Goal: Task Accomplishment & Management: Manage account settings

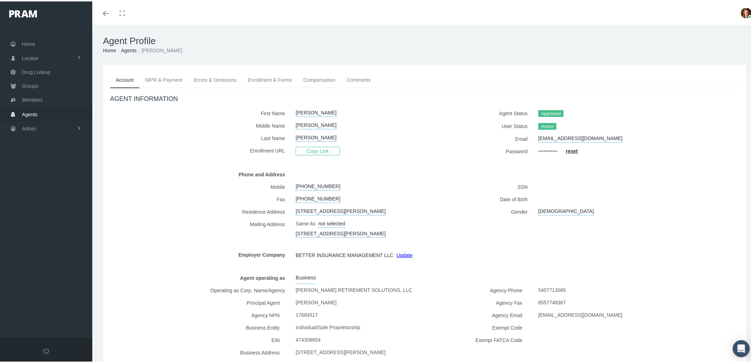
click at [27, 110] on span "Agents" at bounding box center [30, 112] width 16 height 13
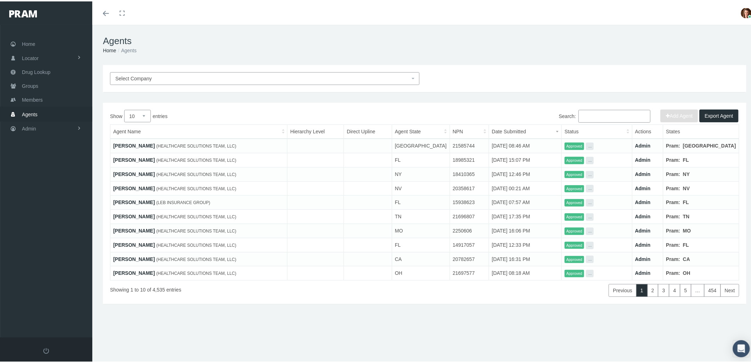
click at [599, 112] on input "Search:" at bounding box center [615, 114] width 72 height 13
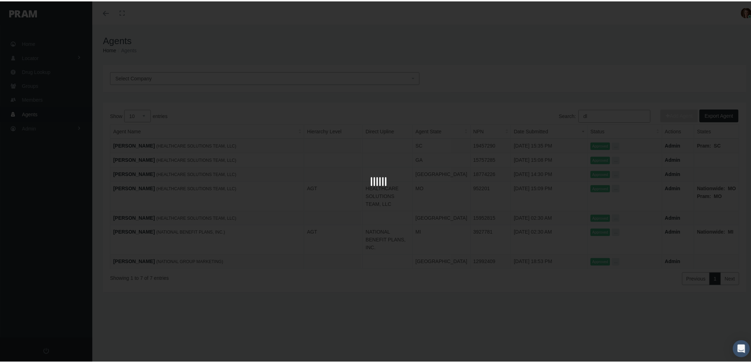
type input "d"
type input "lydia del rossi"
click at [146, 114] on div at bounding box center [378, 181] width 757 height 363
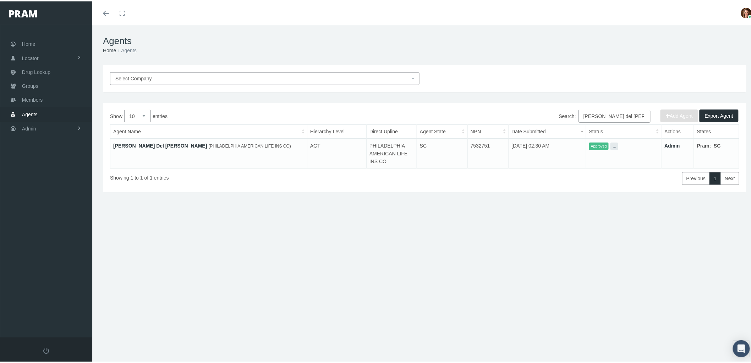
click at [125, 143] on link "Lydia Del Rossi" at bounding box center [160, 144] width 94 height 6
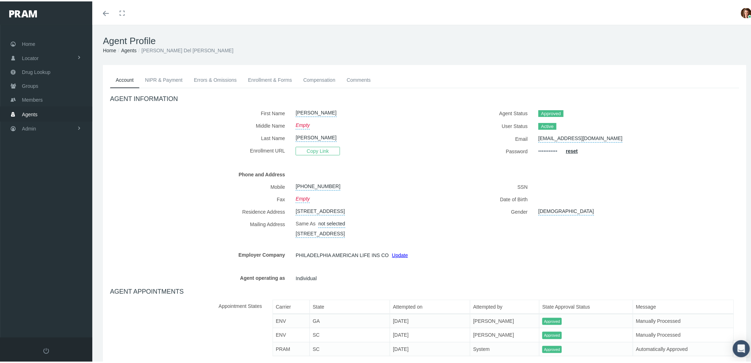
click at [160, 78] on link "NIPR & Payment" at bounding box center [164, 79] width 49 height 16
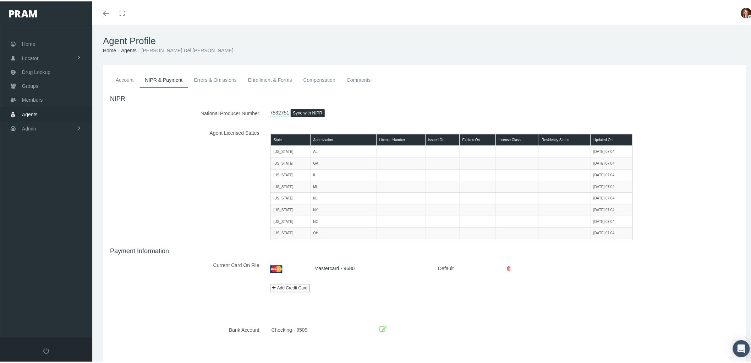
click at [223, 84] on link "Errors & Omissions" at bounding box center [215, 79] width 54 height 16
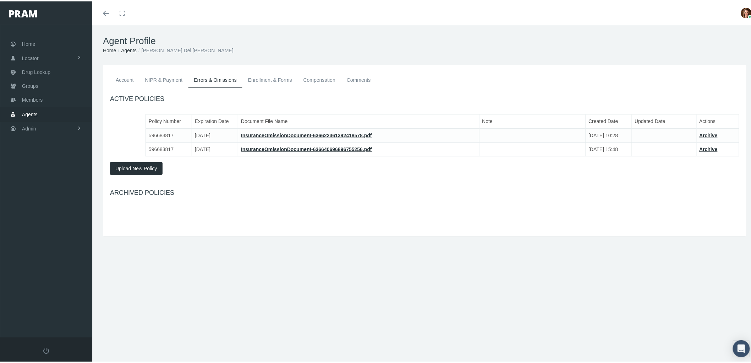
click at [267, 80] on link "Enrollment & Forms" at bounding box center [270, 79] width 55 height 16
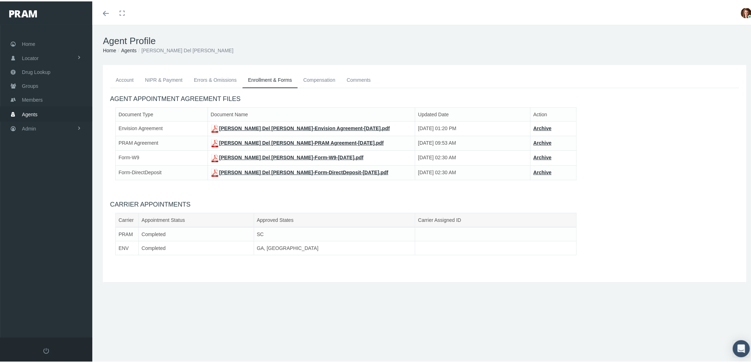
click at [315, 79] on link "Compensation" at bounding box center [319, 79] width 43 height 16
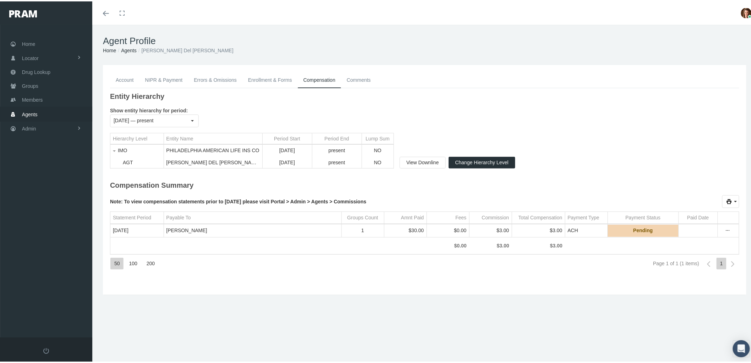
click at [168, 76] on link "NIPR & Payment" at bounding box center [164, 79] width 49 height 16
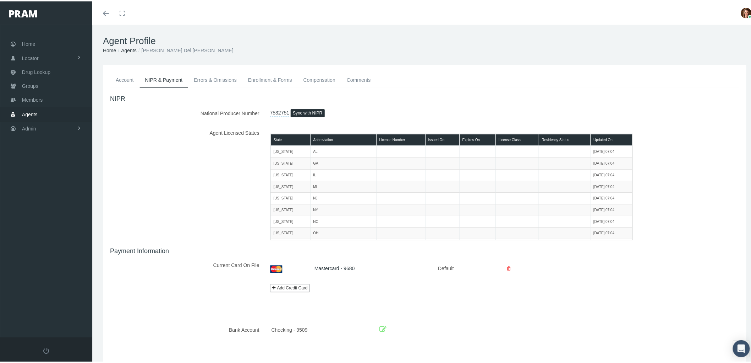
scroll to position [31, 0]
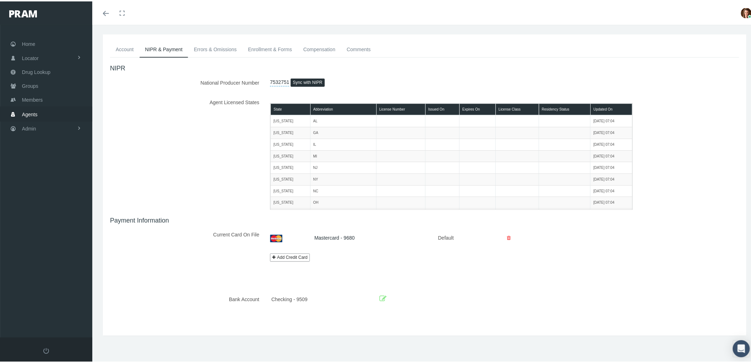
click at [381, 294] on icon at bounding box center [383, 297] width 7 height 11
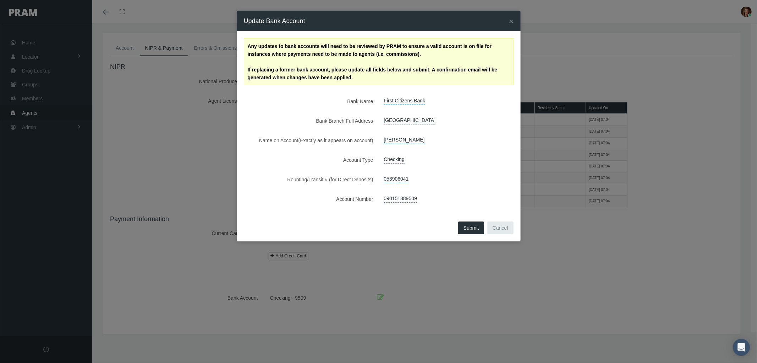
click at [510, 20] on span "×" at bounding box center [511, 21] width 4 height 8
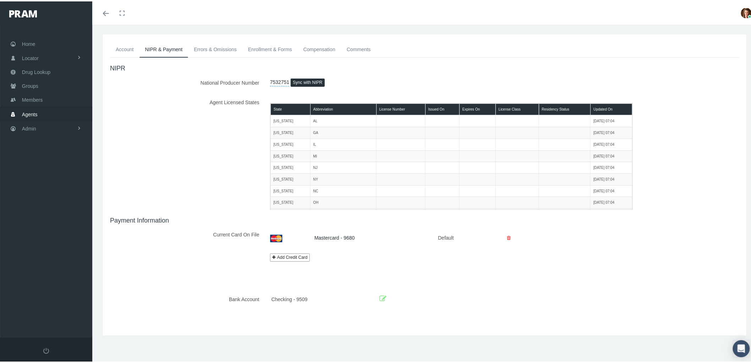
click at [278, 49] on link "Enrollment & Forms" at bounding box center [270, 48] width 55 height 16
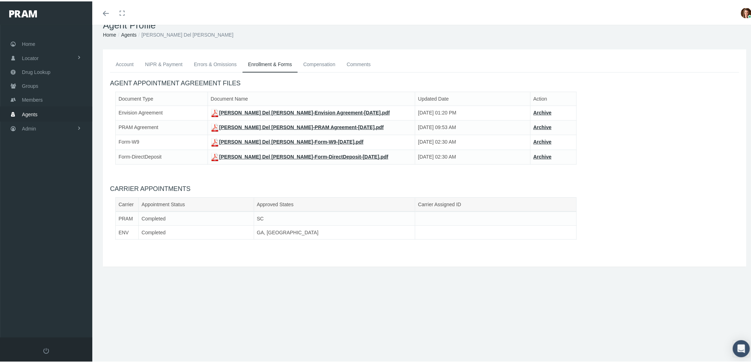
click at [312, 61] on link "Compensation" at bounding box center [319, 63] width 43 height 16
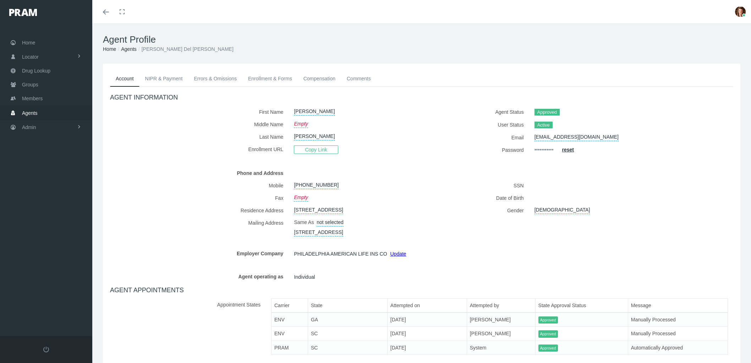
scroll to position [16, 0]
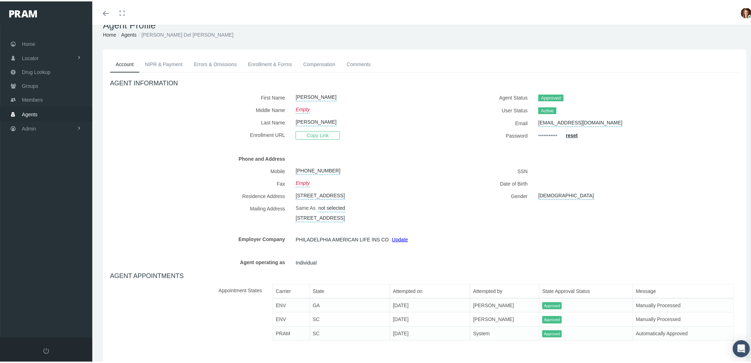
click at [313, 63] on link "Compensation" at bounding box center [319, 63] width 43 height 16
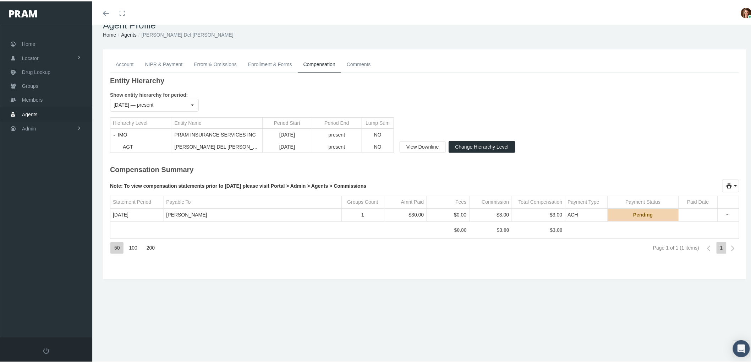
scroll to position [0, 0]
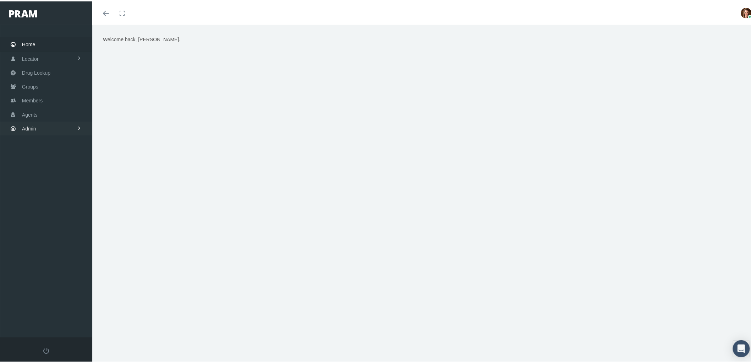
click at [56, 125] on link "Admin" at bounding box center [46, 127] width 92 height 14
click at [61, 208] on span "Compensations" at bounding box center [46, 209] width 34 height 12
click at [60, 221] on span "Compensation Summary" at bounding box center [55, 223] width 55 height 12
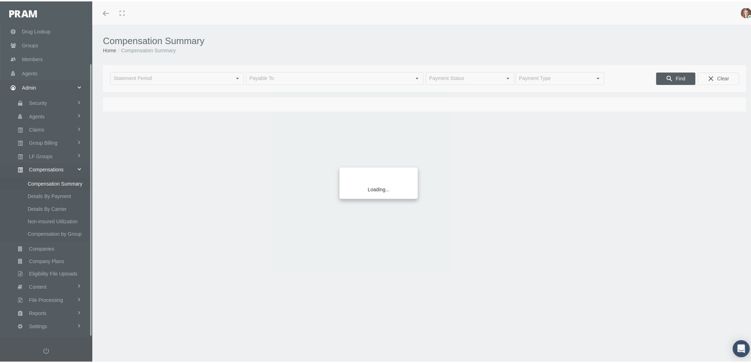
scroll to position [44, 0]
type input "[DATE]"
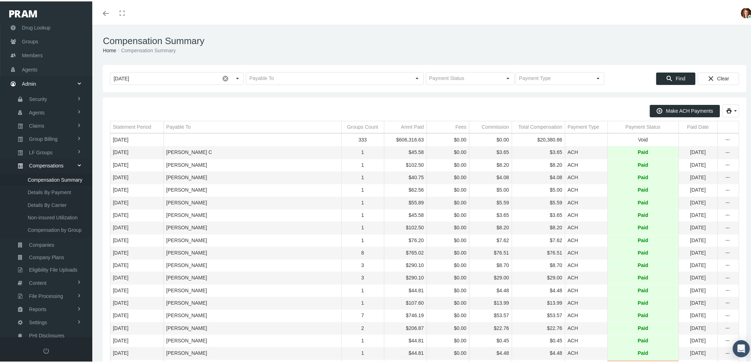
click at [626, 124] on div "Payment Status" at bounding box center [643, 125] width 35 height 7
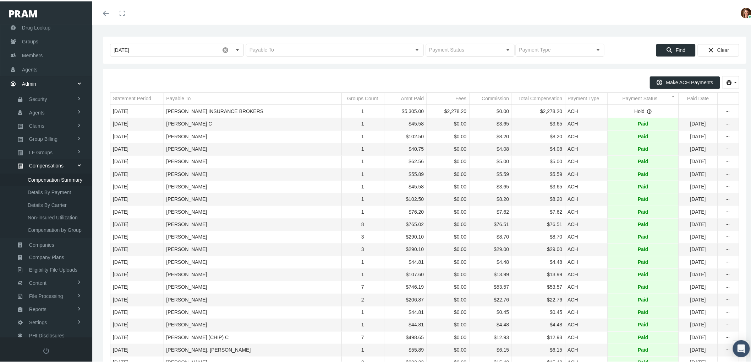
scroll to position [39, 0]
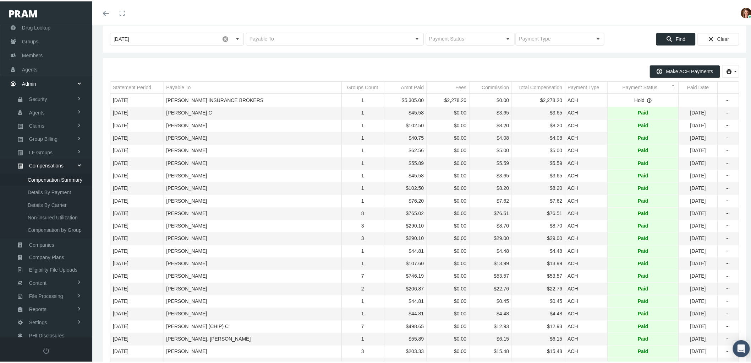
click at [623, 87] on div "Payment Status" at bounding box center [640, 86] width 35 height 7
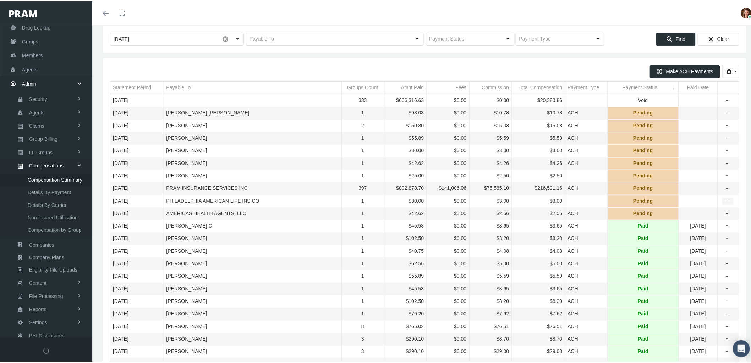
click at [727, 203] on div "more" at bounding box center [728, 199] width 11 height 6
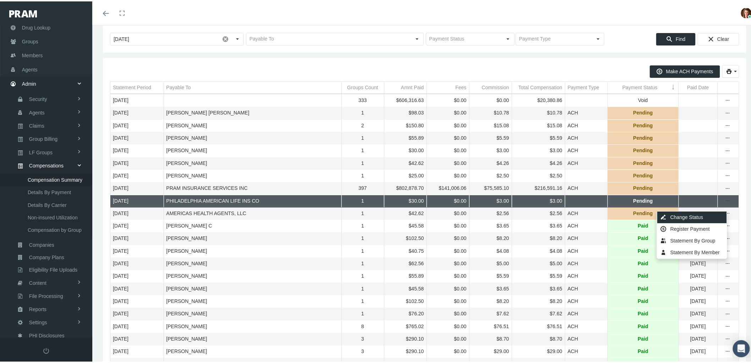
click at [691, 217] on div "Change Status" at bounding box center [693, 216] width 70 height 12
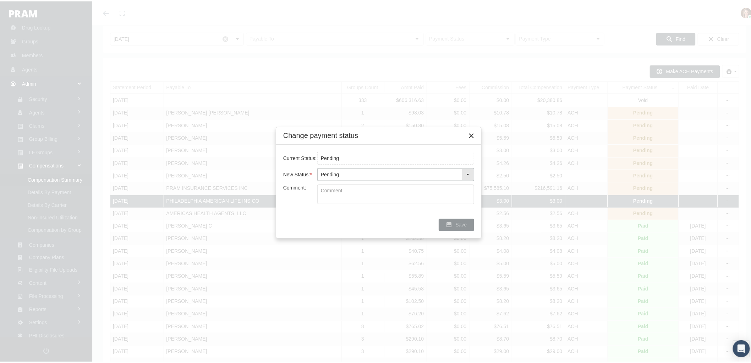
click at [465, 175] on div "Select" at bounding box center [467, 172] width 11 height 11
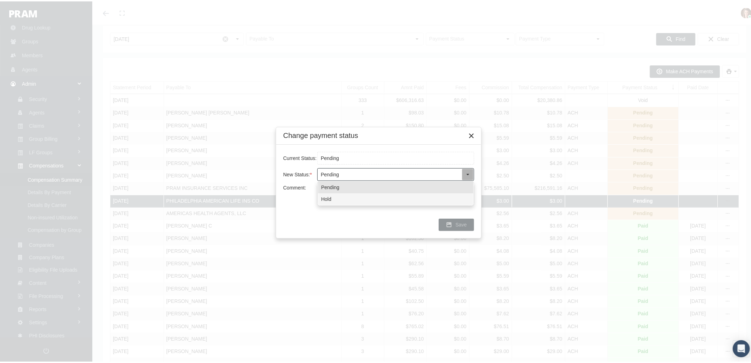
click at [430, 196] on div "Hold" at bounding box center [396, 198] width 156 height 12
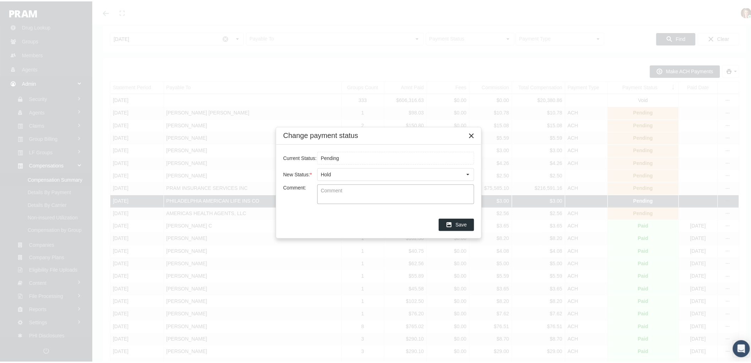
click at [376, 197] on textarea "Comment:" at bounding box center [396, 192] width 156 height 19
type textarea "P"
type textarea "Philadelphia does not receive comp as an IMO. Payment s/b paid to PRAM. Hierarc…"
click at [458, 224] on span "Save" at bounding box center [461, 223] width 11 height 6
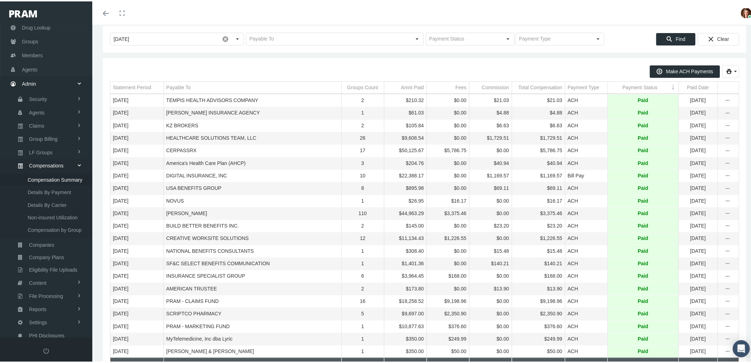
click at [623, 87] on div "Payment Status" at bounding box center [640, 86] width 35 height 7
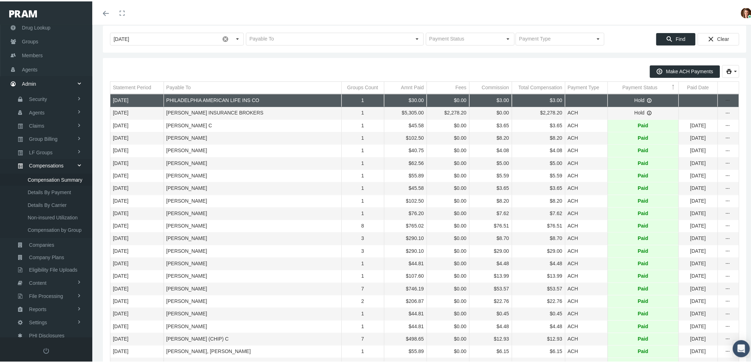
click at [624, 88] on div "Payment Status" at bounding box center [640, 86] width 35 height 7
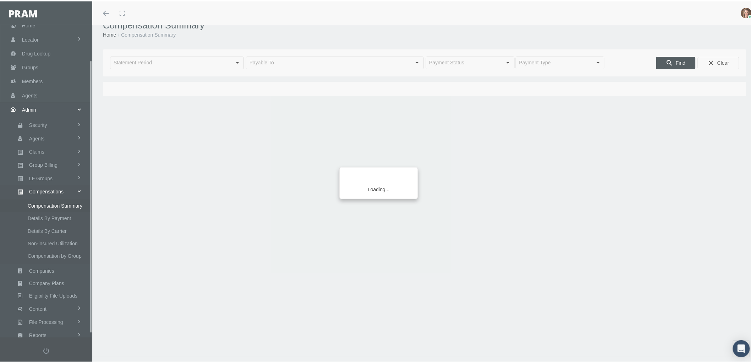
scroll to position [44, 0]
type input "[DATE]"
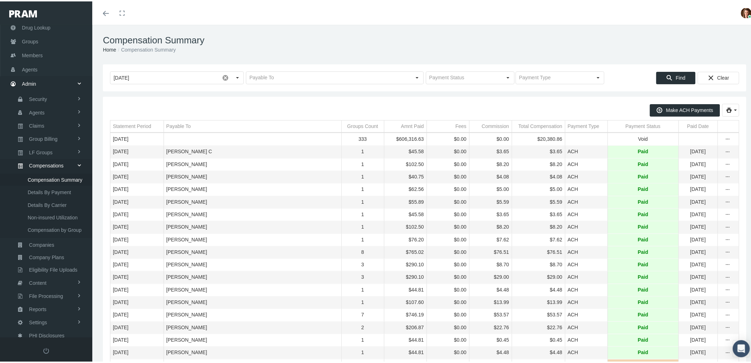
scroll to position [0, 0]
click at [626, 124] on div "Payment Status" at bounding box center [643, 125] width 35 height 7
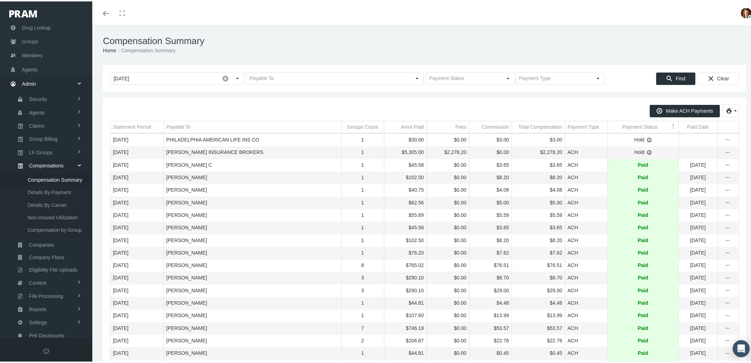
click at [625, 124] on div "Payment Status" at bounding box center [640, 125] width 35 height 7
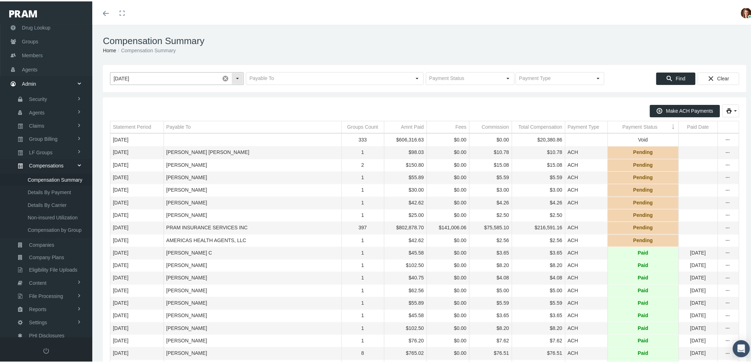
click at [225, 77] on span at bounding box center [225, 77] width 12 height 12
click at [265, 76] on input "text" at bounding box center [328, 77] width 165 height 12
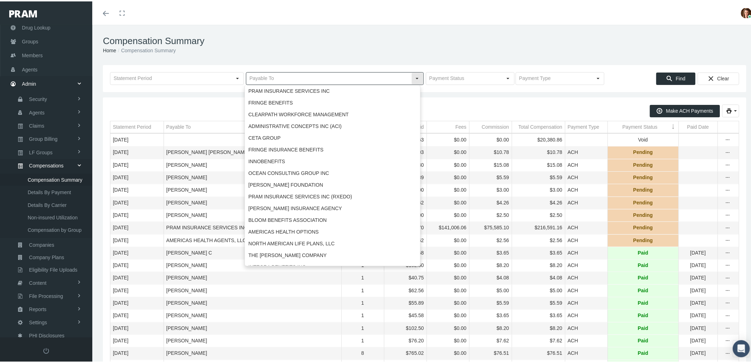
type input "e"
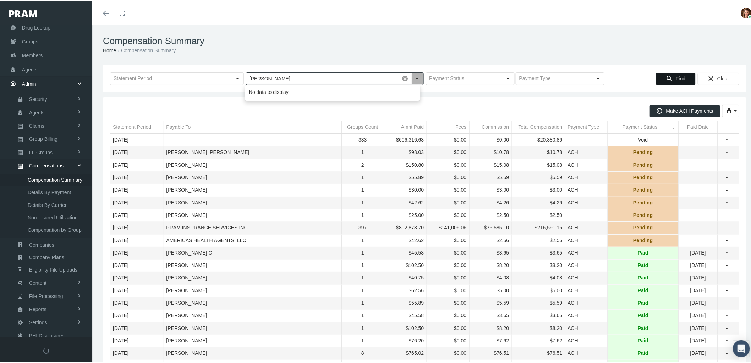
type input "[PERSON_NAME]"
click at [675, 70] on div "Find Clear" at bounding box center [425, 77] width 644 height 27
click at [299, 69] on div "Pull down to refresh... Release to refresh... Refreshing... PRAM INSURANCE SERV…" at bounding box center [425, 77] width 644 height 27
click at [298, 73] on input "text" at bounding box center [328, 77] width 165 height 12
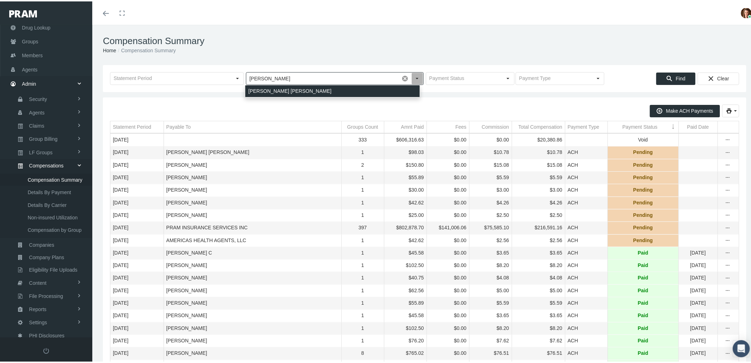
click at [312, 87] on div "DRAGAN BOWEN, DEBRA A" at bounding box center [332, 90] width 175 height 12
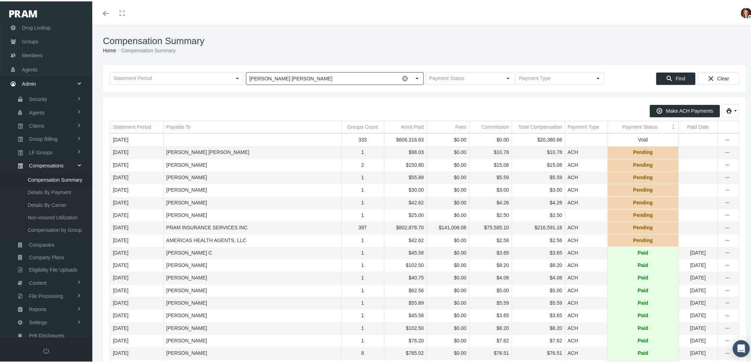
type input "DRAGAN BOWEN, DEBRA A"
click at [667, 77] on icon "Find" at bounding box center [670, 77] width 6 height 6
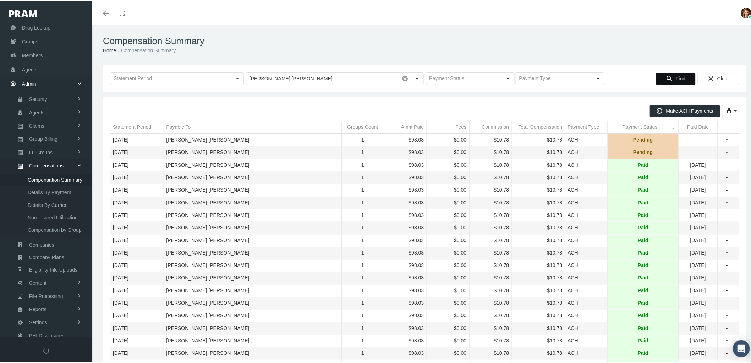
click at [636, 127] on div "Payment Status" at bounding box center [640, 125] width 35 height 7
click at [125, 127] on div "Statement Period" at bounding box center [132, 125] width 38 height 7
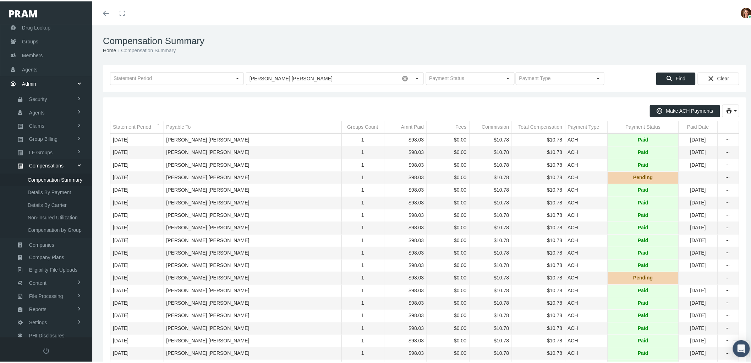
click at [126, 125] on div "Statement Period" at bounding box center [132, 125] width 38 height 7
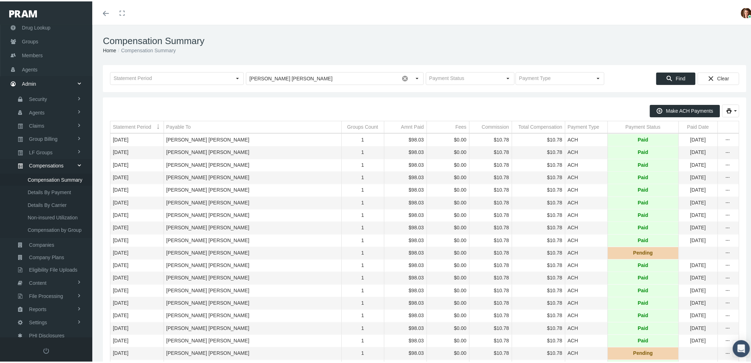
click at [132, 129] on div "Statement Period" at bounding box center [132, 125] width 38 height 7
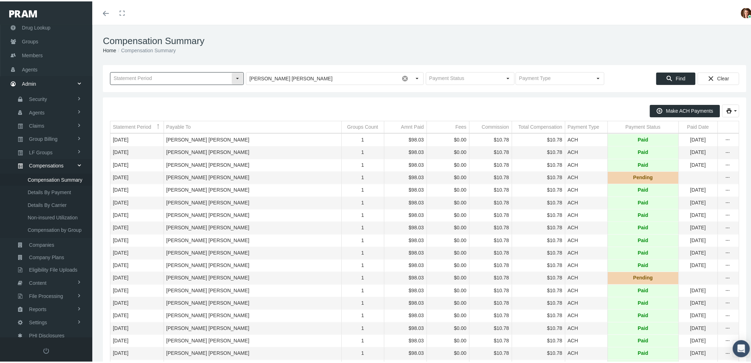
click at [236, 79] on div "Select" at bounding box center [237, 76] width 11 height 11
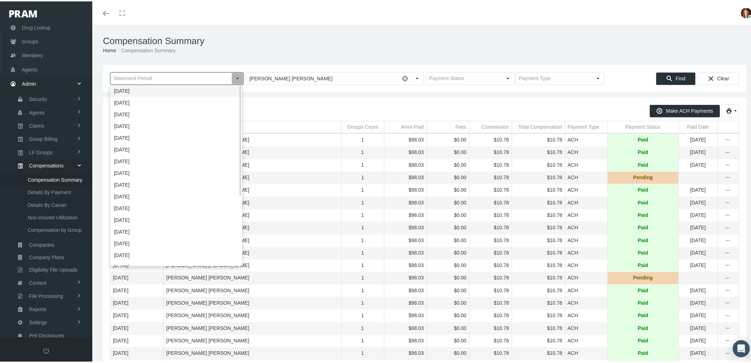
click at [230, 87] on div "August 2025" at bounding box center [176, 90] width 131 height 12
type input "August 2025"
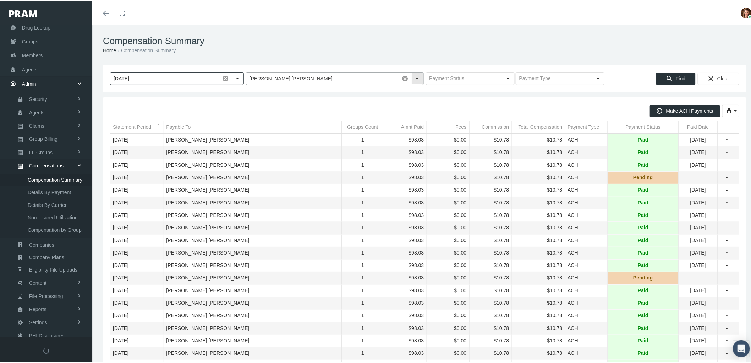
click at [401, 77] on span at bounding box center [405, 77] width 12 height 12
click at [676, 79] on span "Find" at bounding box center [681, 77] width 10 height 6
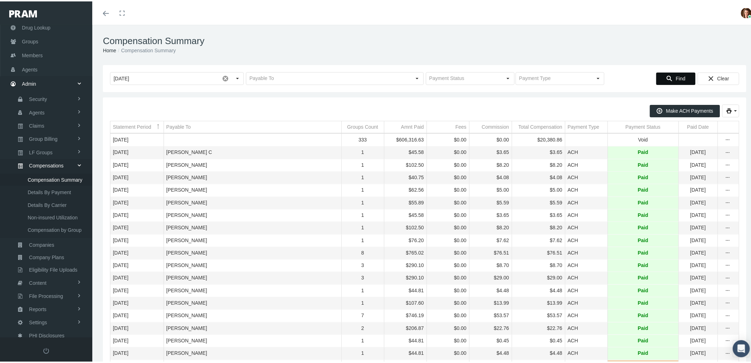
click at [632, 129] on div "Payment Status" at bounding box center [643, 125] width 35 height 7
click at [632, 129] on div "Payment Status" at bounding box center [640, 125] width 35 height 7
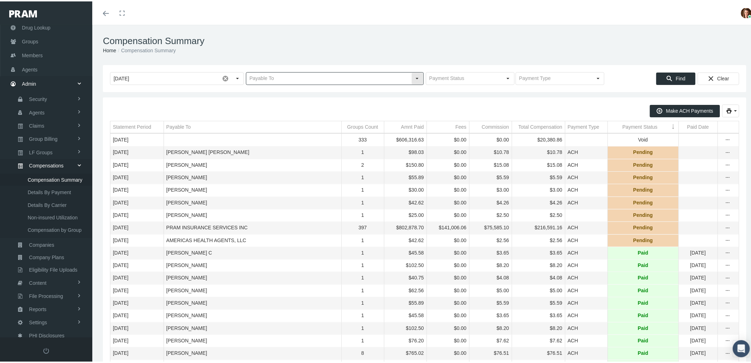
click at [283, 75] on input "text" at bounding box center [328, 77] width 165 height 12
click at [223, 76] on span at bounding box center [225, 77] width 12 height 12
type input "amber wise"
click at [271, 81] on input "text" at bounding box center [328, 77] width 165 height 12
type input "amber wise"
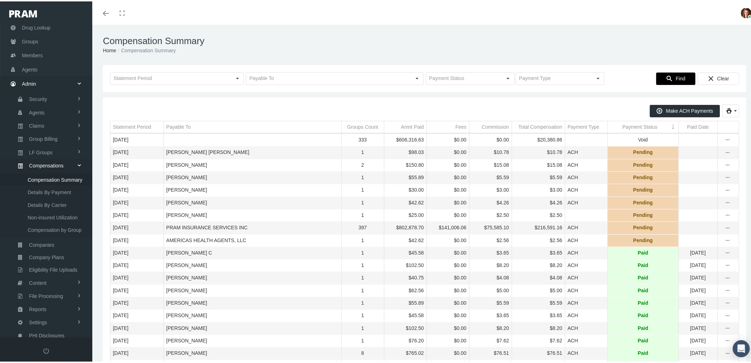
click at [667, 77] on icon "Find" at bounding box center [670, 77] width 6 height 6
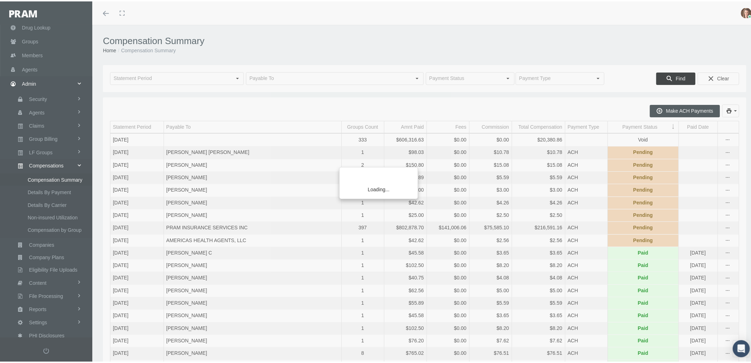
click at [301, 75] on div "Loading..." at bounding box center [375, 181] width 751 height 363
click at [237, 110] on div "Loading..." at bounding box center [375, 181] width 751 height 363
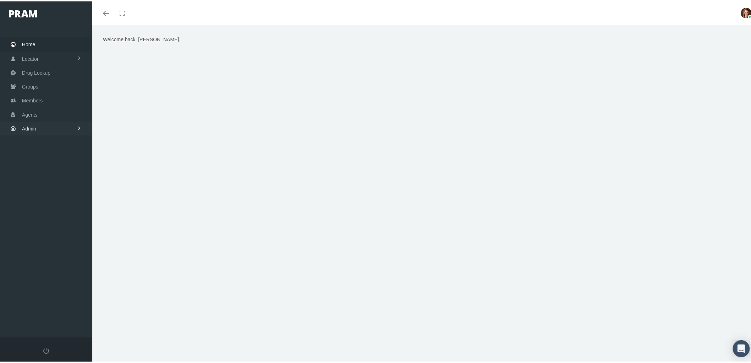
click at [43, 123] on link "Admin" at bounding box center [46, 127] width 92 height 14
click at [58, 203] on span "Compensations" at bounding box center [46, 209] width 34 height 12
click at [64, 218] on span "Compensation Summary" at bounding box center [55, 223] width 55 height 12
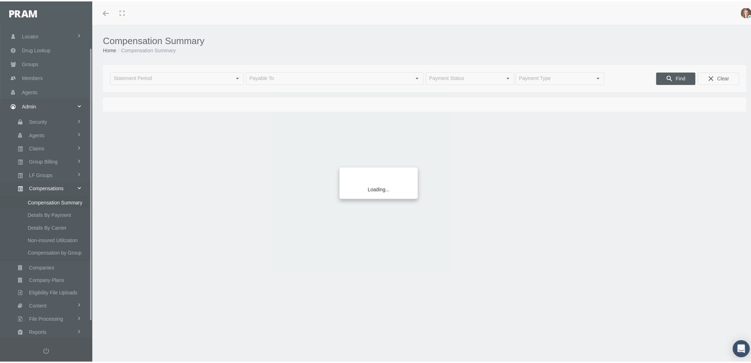
scroll to position [44, 0]
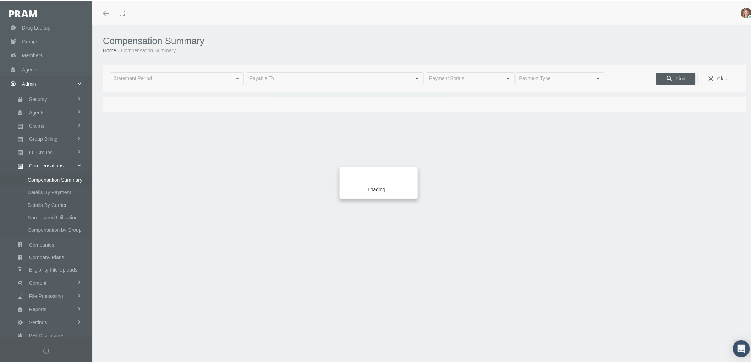
type input "[DATE]"
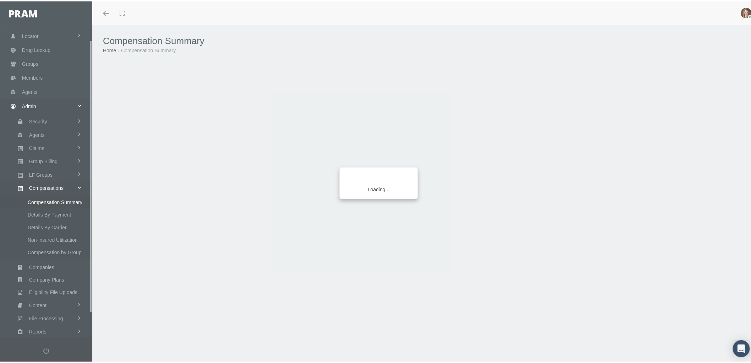
scroll to position [44, 0]
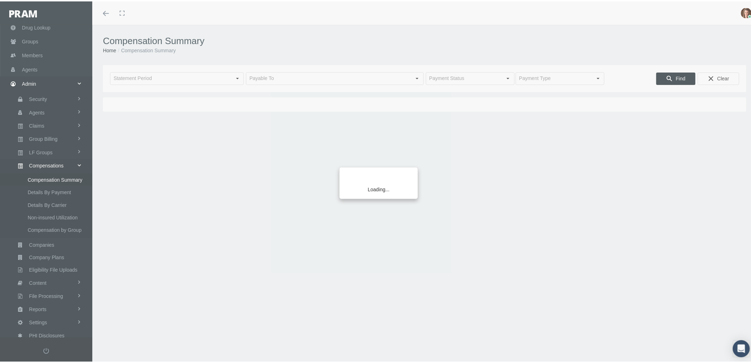
type input "[DATE]"
